Goal: Information Seeking & Learning: Learn about a topic

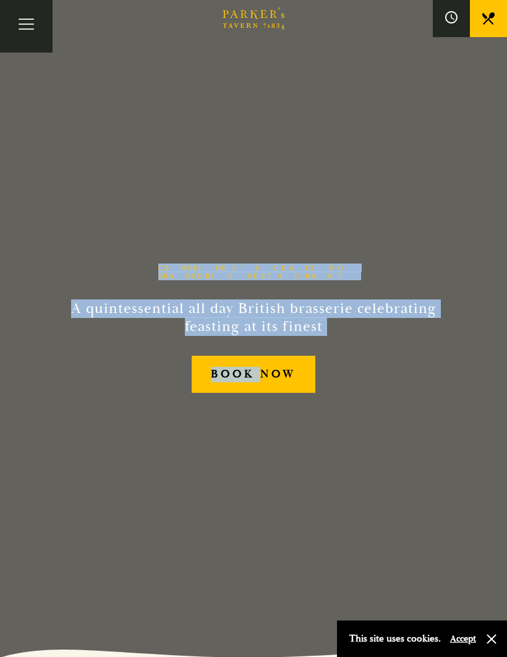
click at [30, 24] on button "Toggle navigation" at bounding box center [26, 26] width 53 height 53
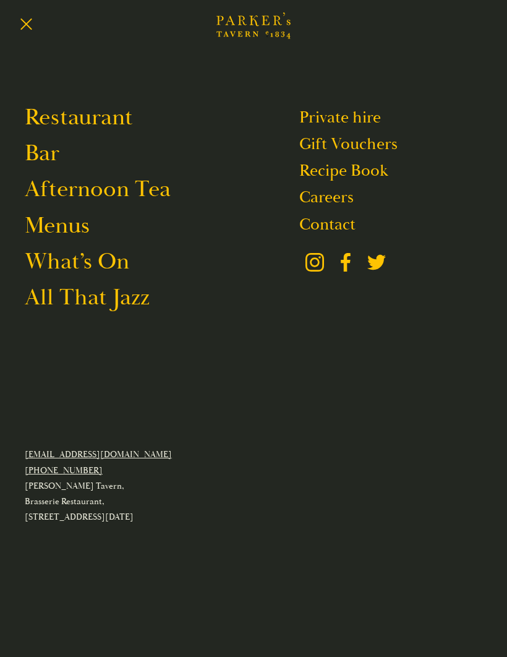
click at [69, 236] on link "Menus" at bounding box center [57, 225] width 65 height 29
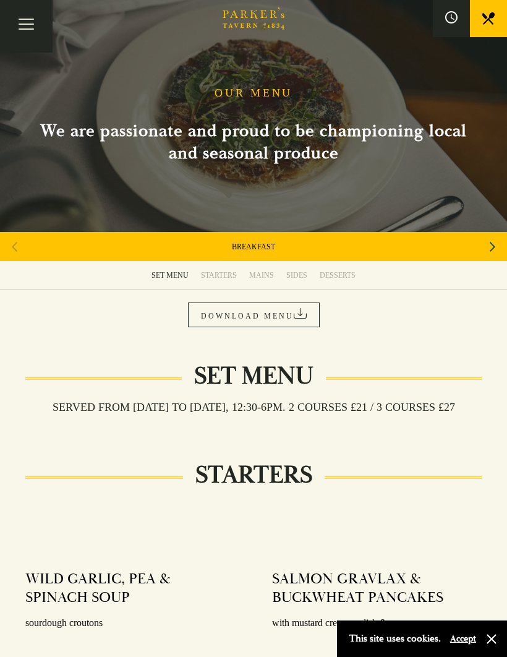
click at [494, 634] on button "button" at bounding box center [492, 639] width 12 height 12
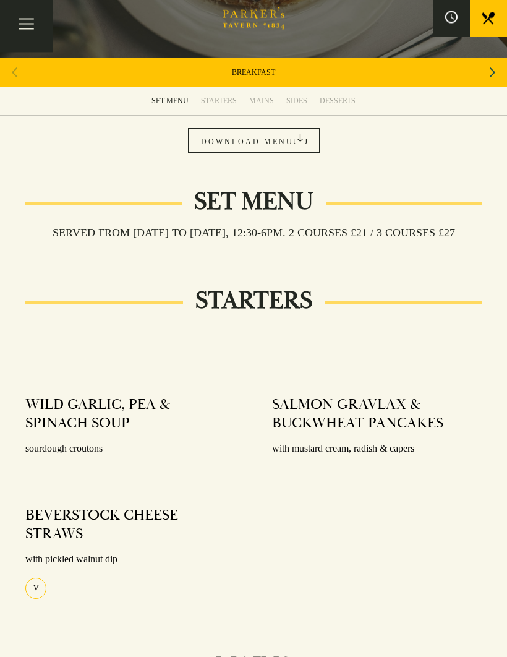
scroll to position [175, 0]
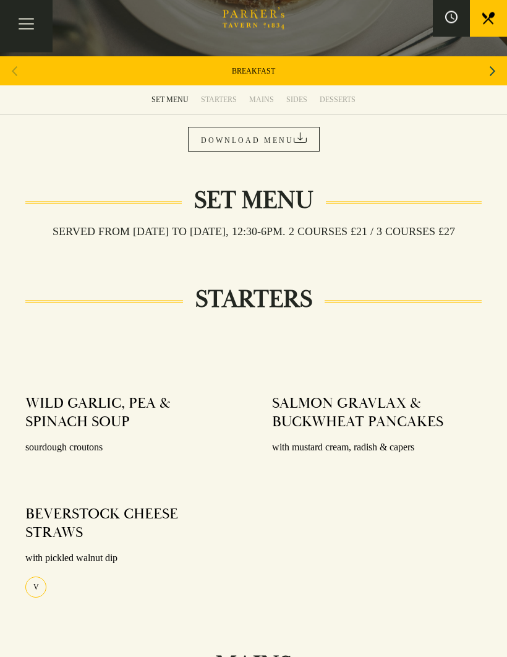
click at [264, 98] on div "MAINS" at bounding box center [261, 100] width 25 height 10
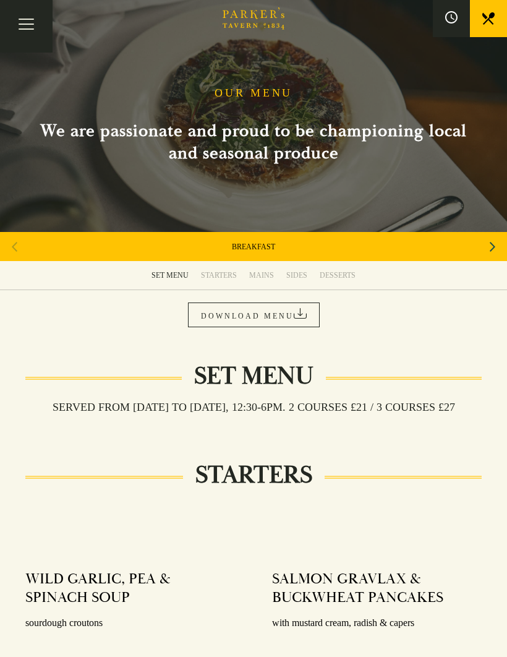
click at [490, 247] on icon "Next slide" at bounding box center [493, 246] width 6 height 27
click at [501, 241] on div "Next slide" at bounding box center [492, 246] width 17 height 27
click at [493, 243] on icon "Next slide" at bounding box center [493, 246] width 6 height 27
click at [494, 245] on icon "Next slide" at bounding box center [493, 247] width 6 height 10
click at [492, 246] on icon "Next slide" at bounding box center [493, 246] width 6 height 27
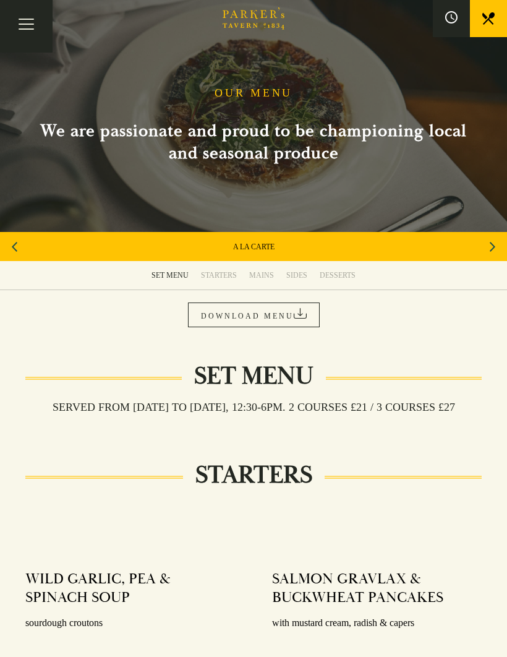
click at [267, 244] on link "A LA CARTE" at bounding box center [253, 247] width 41 height 10
